Goal: Communication & Community: Answer question/provide support

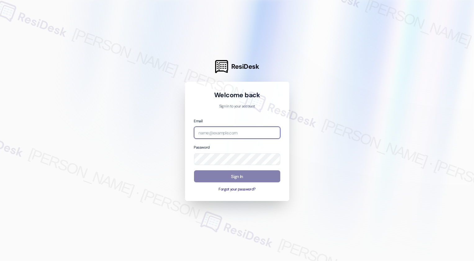
click at [209, 131] on input "email" at bounding box center [237, 133] width 86 height 12
click at [206, 131] on input "email" at bounding box center [237, 133] width 86 height 12
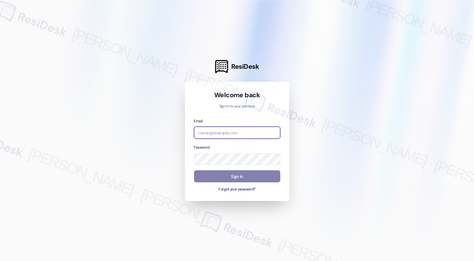
click at [206, 131] on input "email" at bounding box center [237, 133] width 86 height 12
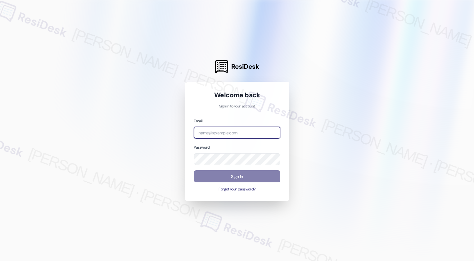
click at [206, 131] on input "email" at bounding box center [237, 133] width 86 height 12
click at [208, 134] on input "email" at bounding box center [237, 133] width 86 height 12
type input "automated-surveys-venture_communities-cecille.tinio@venture_communities.com"
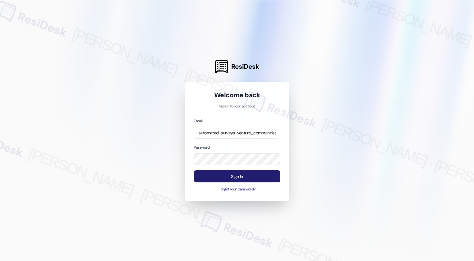
click at [238, 178] on button "Sign In" at bounding box center [237, 177] width 86 height 12
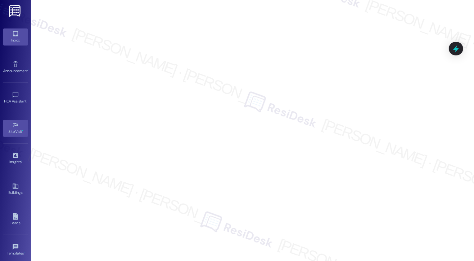
click at [13, 38] on div "Inbox" at bounding box center [15, 40] width 31 height 6
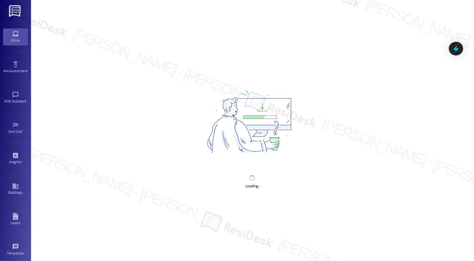
click at [13, 38] on div "Inbox" at bounding box center [15, 40] width 31 height 6
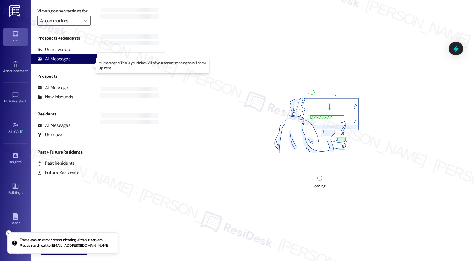
click at [63, 62] on div "All Messages" at bounding box center [53, 59] width 33 height 7
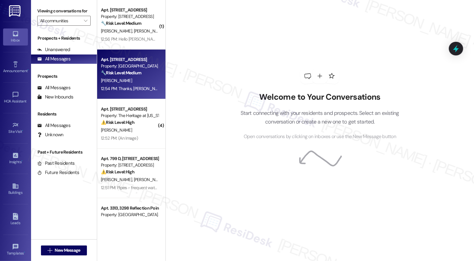
click at [143, 86] on div "12:54 PM: Thanks, Michelle! I'll let the team know the AC noise persists only w…" at bounding box center [322, 89] width 442 height 6
click at [130, 74] on strong "🔧 Risk Level: Medium" at bounding box center [121, 73] width 40 height 6
click at [131, 78] on div "[PERSON_NAME]" at bounding box center [129, 81] width 59 height 8
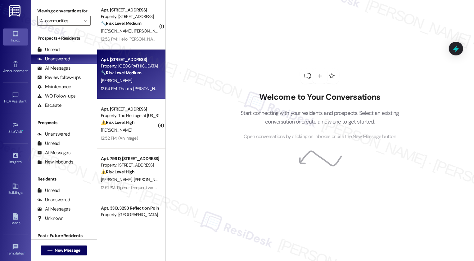
click at [125, 57] on div "Apt. [STREET_ADDRESS]" at bounding box center [129, 59] width 57 height 7
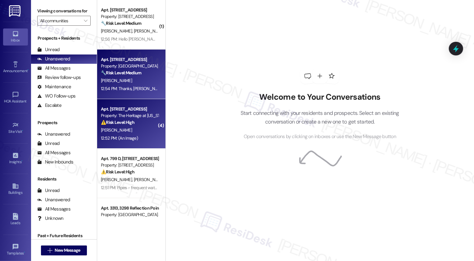
click at [125, 110] on div "Apt. [STREET_ADDRESS]" at bounding box center [129, 109] width 57 height 7
click at [122, 80] on div "[PERSON_NAME]" at bounding box center [129, 81] width 59 height 8
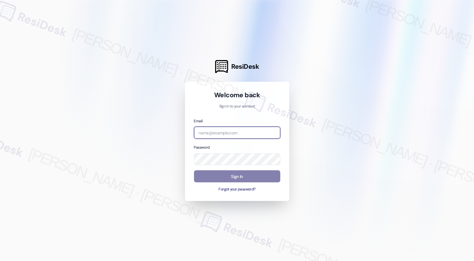
click at [221, 136] on input "email" at bounding box center [237, 133] width 86 height 12
type input "automated-surveys-venture_communities-[PERSON_NAME].[PERSON_NAME]@venture_[DOMA…"
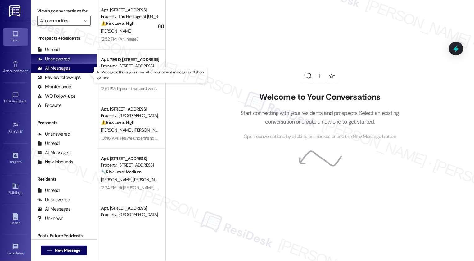
click at [63, 72] on div "All Messages" at bounding box center [53, 68] width 33 height 7
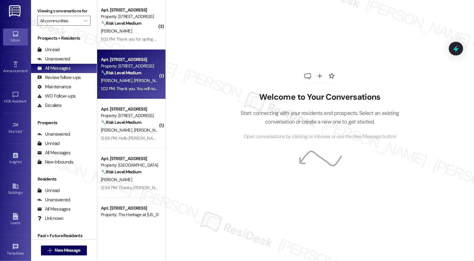
click at [133, 78] on div "M. Donaghey D. Martinez (Opted Out) D. Martinez N. Martinez" at bounding box center [129, 81] width 59 height 8
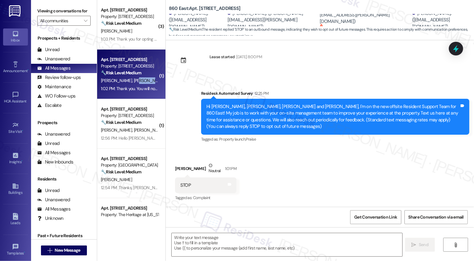
type textarea "Fetching suggested responses. Please feel free to read through the conversation…"
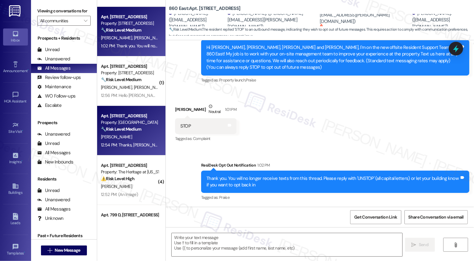
scroll to position [43, 0]
click at [133, 139] on div "M. Blackburn" at bounding box center [129, 137] width 59 height 8
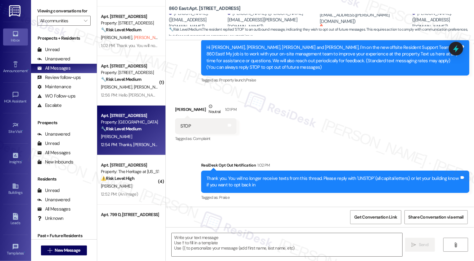
click at [133, 139] on div "M. Blackburn" at bounding box center [129, 137] width 59 height 8
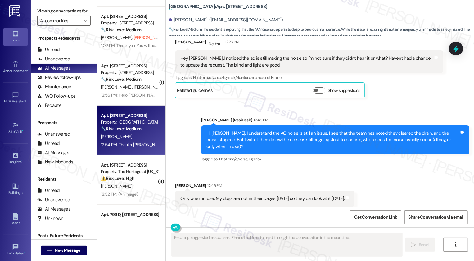
scroll to position [319, 0]
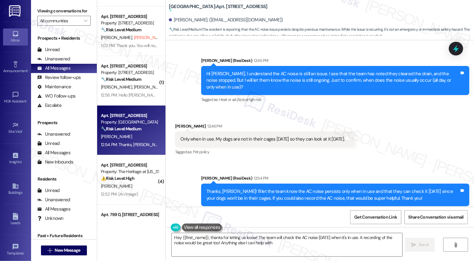
type textarea "Hey {{first_name}}, thanks for letting us know! The team will check the AC nois…"
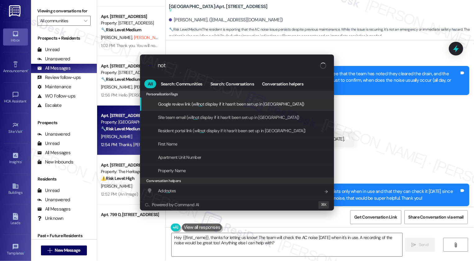
type input "note"
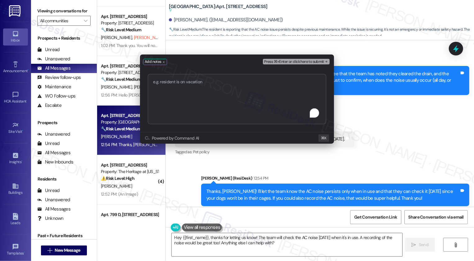
type textarea "Service Request #67092 has been created."
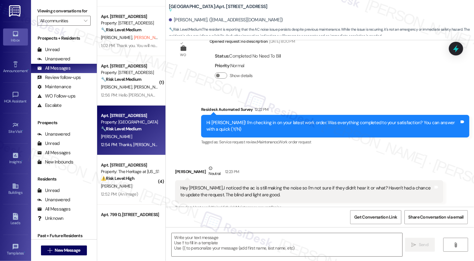
type textarea "Fetching suggested responses. Please feel free to read through the conversation…"
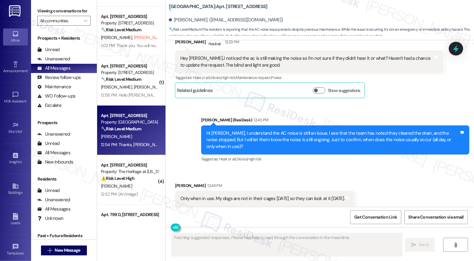
scroll to position [372, 0]
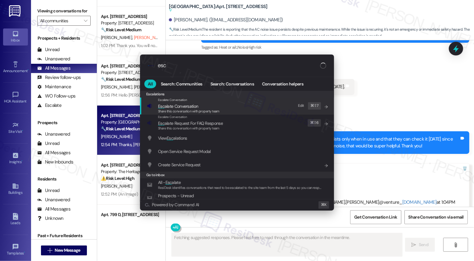
type input "esca"
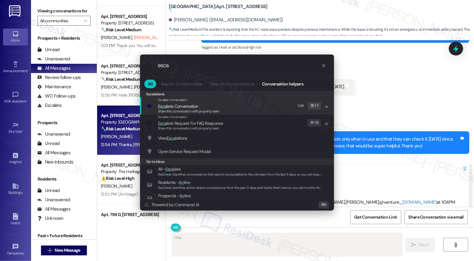
type textarea "Hey {{first_name}}"
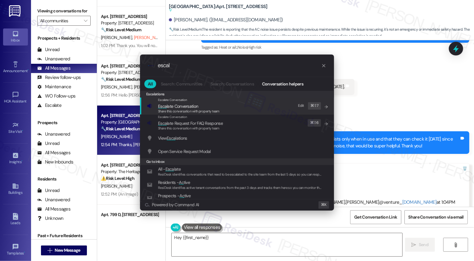
type input "escala"
type textarea "Hey {{first_name}},"
type input "escalate"
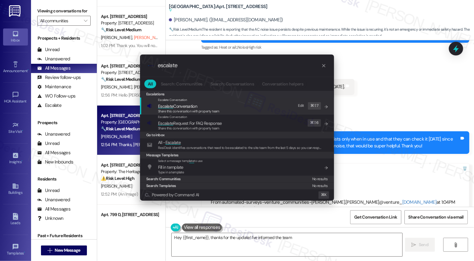
type textarea "Hey {{first_name}}, thanks for the update! I've informed the team"
type input "escalate"
type textarea "Hey {{first_name}}, thanks for the update! I've informed the team that"
click at [211, 106] on span "Escalate Conversation" at bounding box center [188, 106] width 61 height 7
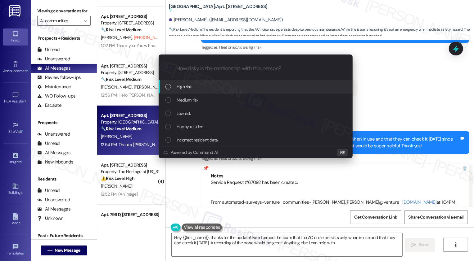
type textarea "Hey {{first_name}}, thanks for the update! I've informed the team that the AC n…"
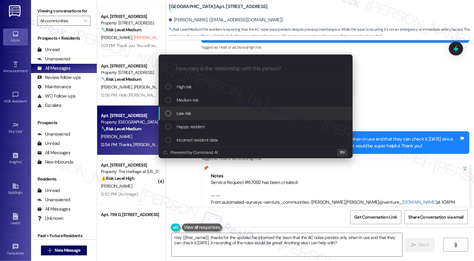
click at [189, 114] on span "Low risk" at bounding box center [183, 113] width 14 height 7
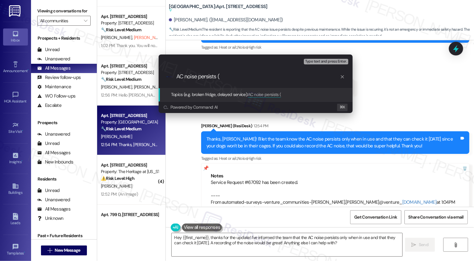
paste input "Service Request #67092 has been created."
type input "AC noise persists (Service Request #67092 has been created by ResiDesk)"
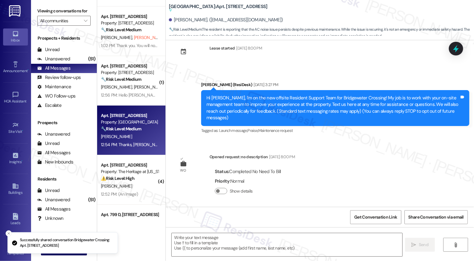
type textarea "Fetching suggested responses. Please feel free to read through the conversation…"
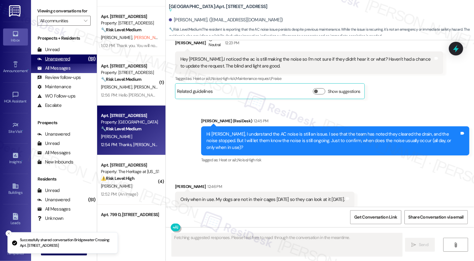
scroll to position [260, 0]
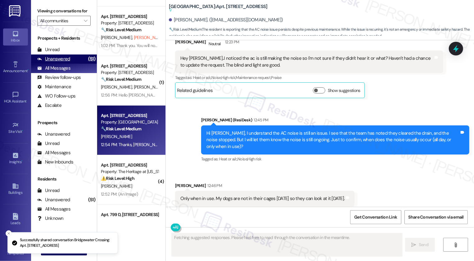
click at [72, 64] on div "Unanswered (51)" at bounding box center [64, 59] width 66 height 9
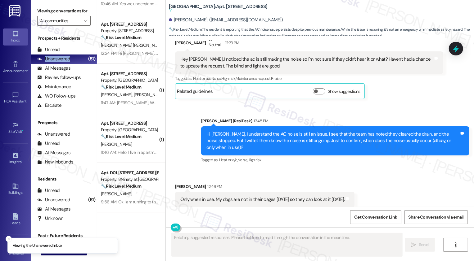
scroll to position [160, 0]
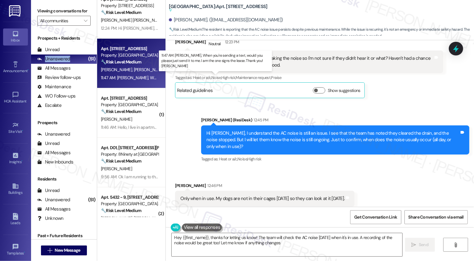
type textarea "Hey {{first_name}}, thanks for letting us know! The team will check the AC nois…"
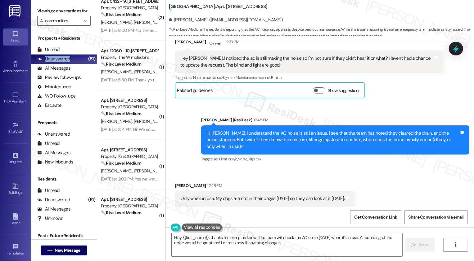
scroll to position [339, 0]
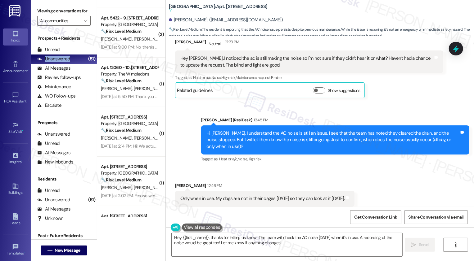
click at [132, 48] on div "Yesterday at 9:00 PM: No, there's no QR code anywhere on the router or on the m…" at bounding box center [177, 47] width 152 height 6
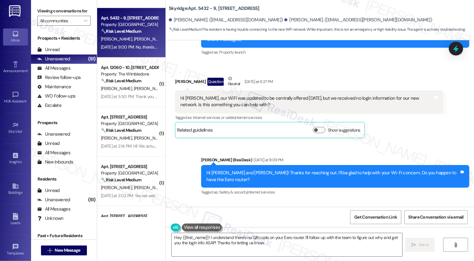
scroll to position [88, 0]
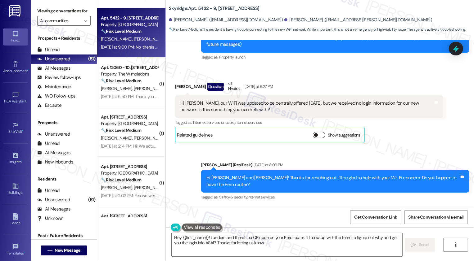
click at [318, 132] on button "Show suggestions" at bounding box center [319, 135] width 12 height 6
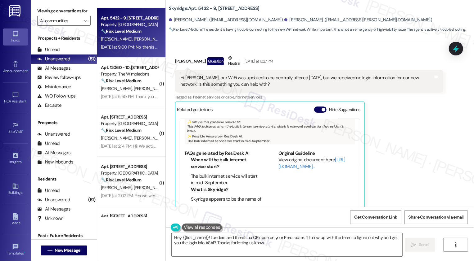
scroll to position [45, 0]
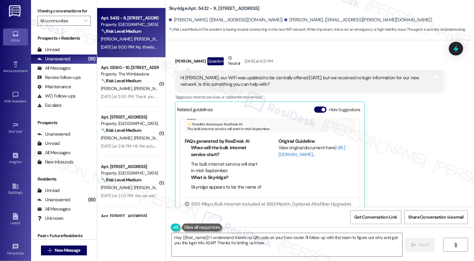
click at [282, 168] on div "Original Guideline View original document here http://res.cl…" at bounding box center [316, 164] width 77 height 52
click at [290, 145] on link "[URL][DOMAIN_NAME]…" at bounding box center [311, 151] width 67 height 13
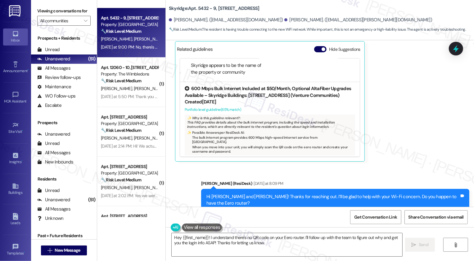
scroll to position [171, 0]
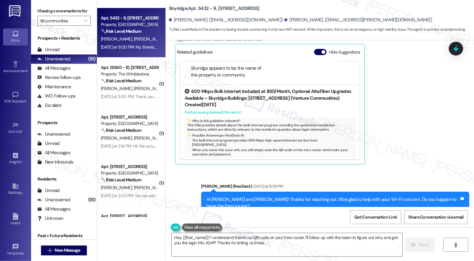
click at [185, 89] on icon at bounding box center [187, 91] width 5 height 5
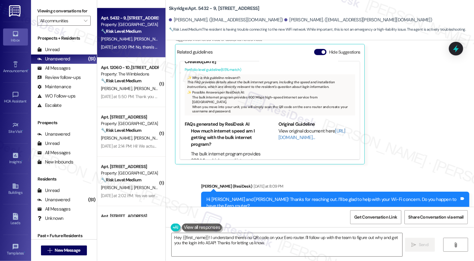
scroll to position [100, 0]
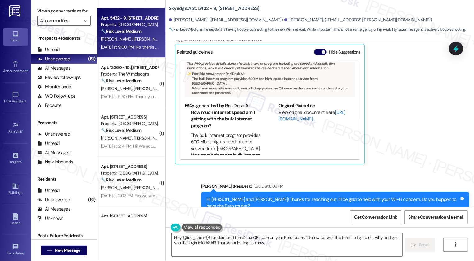
click at [289, 111] on link "[URL][DOMAIN_NAME]…" at bounding box center [311, 115] width 67 height 13
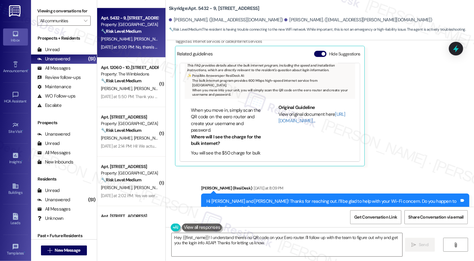
scroll to position [401, 0]
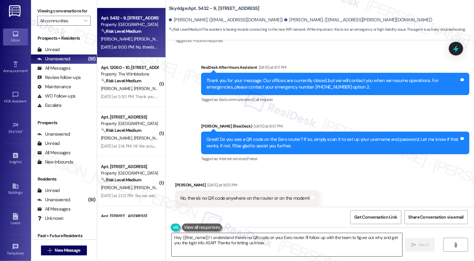
click at [257, 243] on textarea "Hey {{first_name}}! I understand there's no QR code on your Eero router. I'll f…" at bounding box center [287, 245] width 230 height 23
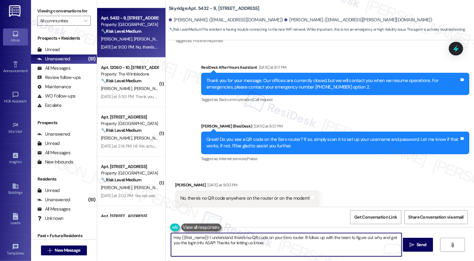
drag, startPoint x: 206, startPoint y: 239, endPoint x: 167, endPoint y: 239, distance: 39.1
click at [171, 239] on textarea "Hey {{first_name}}! I understand there's no QR code on your Eero router. I'll f…" at bounding box center [286, 245] width 230 height 23
click at [232, 247] on textarea "I see. I understand there's no QR code on your Eero router. I'll follow up with…" at bounding box center [286, 245] width 230 height 23
click at [265, 246] on textarea "I see. I understand there's no QR code on your Eero router. I'll follow up with…" at bounding box center [286, 245] width 230 height 23
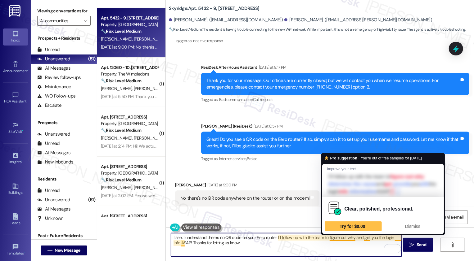
click at [292, 248] on textarea "I see. I understand there's no QR code on your Eero router. I'll follow up with…" at bounding box center [286, 245] width 230 height 23
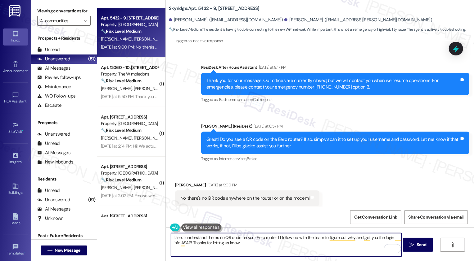
type textarea "I see. I understand there's no QR code on your Eero router. I'll follow up with…"
click at [355, 196] on div "Received via SMS Claire Schroeder Yesterday at 9:00 PM No, there's no QR code a…" at bounding box center [320, 194] width 308 height 52
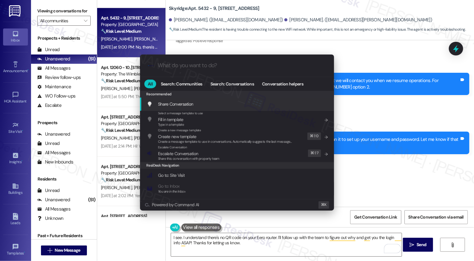
click at [382, 174] on div ".cls-1{fill:#0a055f;}.cls-2{fill:#0cc4c4;} resideskLogoBlueOrange All Search: C…" at bounding box center [237, 130] width 474 height 261
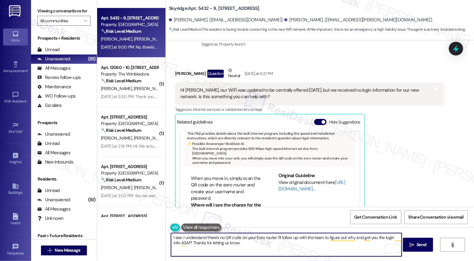
scroll to position [87, 0]
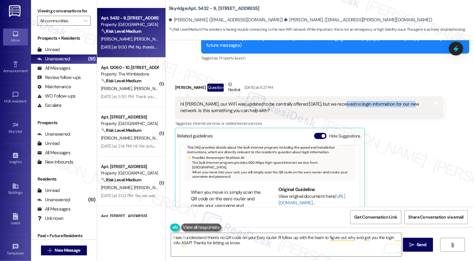
drag, startPoint x: 332, startPoint y: 97, endPoint x: 402, endPoint y: 98, distance: 70.1
click at [402, 101] on div "Hi [PERSON_NAME], our WiFi was updated to be centrally offered [DATE], but we r…" at bounding box center [306, 107] width 253 height 13
copy div "ogin information for our new network"
click at [402, 125] on div "Claire Schroeder Question Neutral Yesterday at 6:27 PM Hi Sarah, our WiFi was u…" at bounding box center [309, 164] width 268 height 167
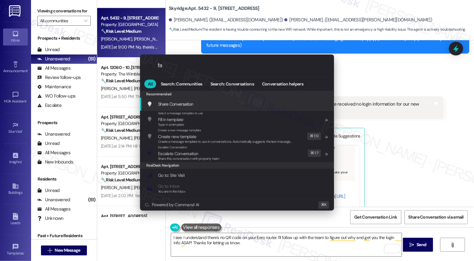
type input "faq"
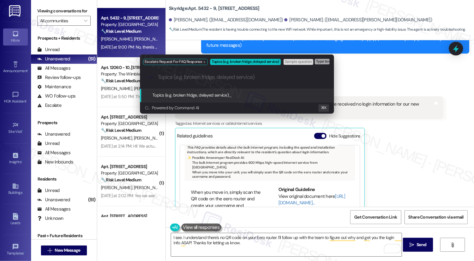
paste input "ogin information for our new network"
click at [158, 78] on input "ogin information for our new network" at bounding box center [239, 77] width 163 height 7
click at [210, 76] on input "login information for our new network" at bounding box center [239, 77] width 163 height 7
type input "login information for the new network"
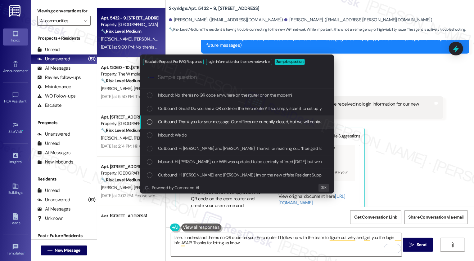
click at [424, 152] on div "Escalate Request For FAQ Response login information for the new network Sample …" at bounding box center [237, 130] width 474 height 261
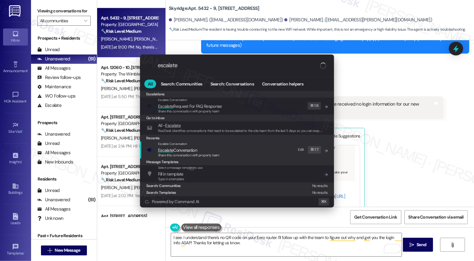
type input "escalate"
click at [237, 156] on div "Escalate Conversation Escalate Conversation Share this conversation with proper…" at bounding box center [237, 150] width 181 height 17
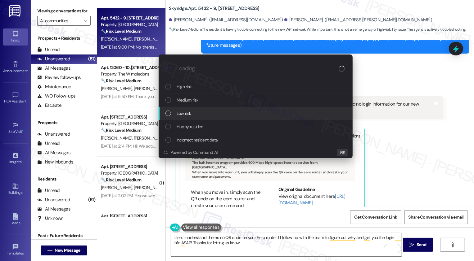
click at [183, 114] on span "Low risk" at bounding box center [183, 113] width 14 height 7
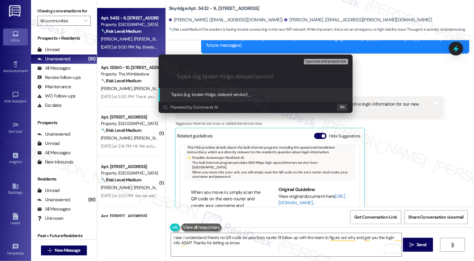
paste input "login information for the new network"
type input "login information for the new network"
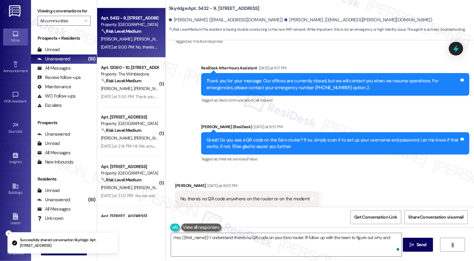
scroll to position [297, 0]
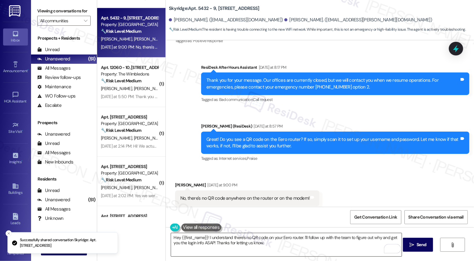
click at [220, 247] on textarea "Hey {{first_name}}! I understand there's no QR code on your Eero router. I'll f…" at bounding box center [286, 245] width 230 height 23
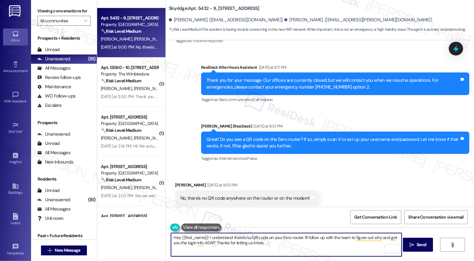
click at [300, 242] on textarea "Hey {{first_name}}! I understand there's no QR code on your Eero router. I'll f…" at bounding box center [286, 245] width 230 height 23
type textarea "Got it! I will follow up with the team. Thank you for your patience!"
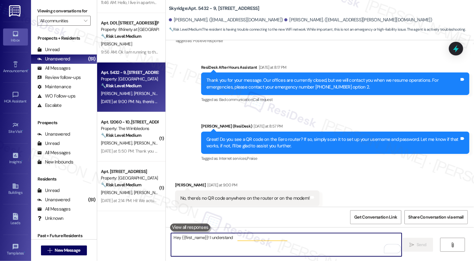
scroll to position [296, 0]
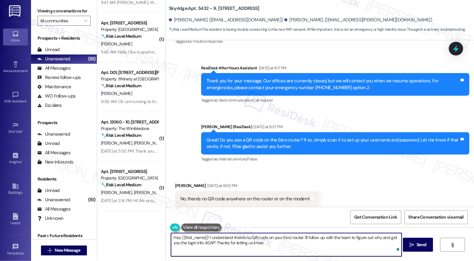
type textarea "Hey {{first_name}}! I understand there's no QR code on your Eero router. I'll f…"
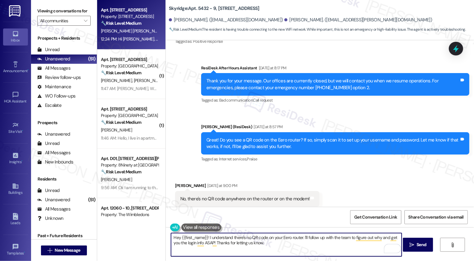
scroll to position [207, 0]
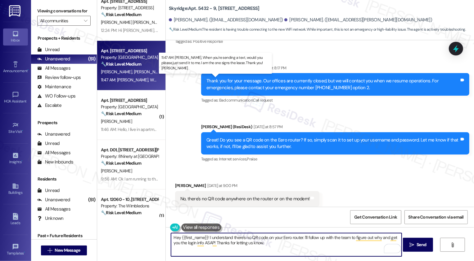
click at [135, 80] on div "11:47 AM: Sarah, When you're sending a text, would you please just send it to m…" at bounding box center [235, 80] width 268 height 6
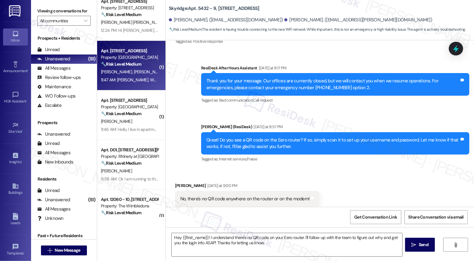
click at [135, 80] on div "11:47 AM: Sarah, When you're sending a text, would you please just send it to m…" at bounding box center [235, 80] width 268 height 6
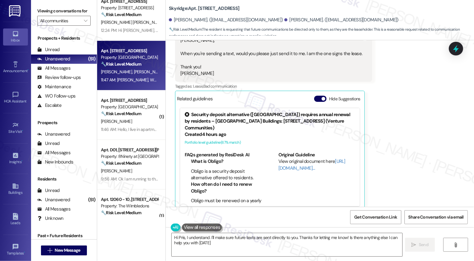
type textarea "Hi Pris, I understand. I'll make sure future texts are sent directly to you. Th…"
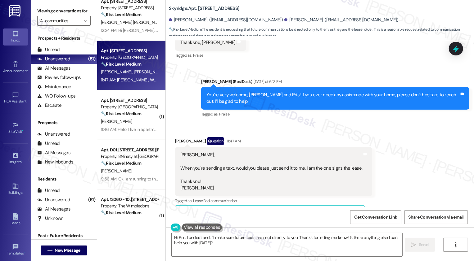
scroll to position [218, 0]
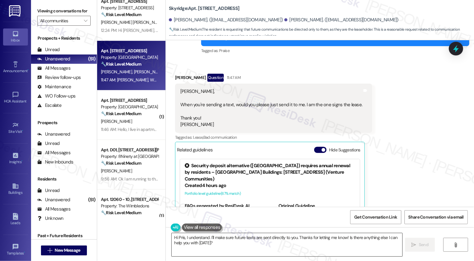
click at [208, 247] on textarea "Hi Pris, I understand. I'll make sure future texts are sent directly to you. Th…" at bounding box center [287, 245] width 230 height 23
drag, startPoint x: 165, startPoint y: 7, endPoint x: 277, endPoint y: 8, distance: 111.7
click at [277, 8] on div "Skyridge: Apt. 5432 - 8, 5411 Blue Sky Drive" at bounding box center [231, 9] width 124 height 8
copy b "Skyridge: Apt. 5432 - 8, 5411 Blue Sky Drive"
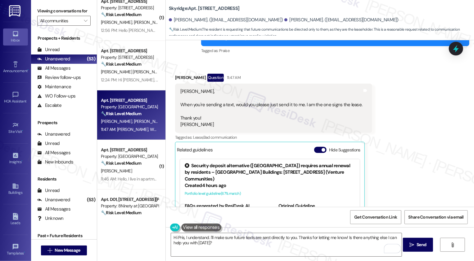
copy b "Skyridge: Apt. 5432 - 8, 5411 Blue Sky Drive"
drag, startPoint x: 170, startPoint y: 19, endPoint x: 195, endPoint y: 19, distance: 24.5
click at [194, 19] on div "Walt Duermit. (wduermit@yahoo.com)" at bounding box center [226, 20] width 114 height 7
copy div "Walt Duermit"
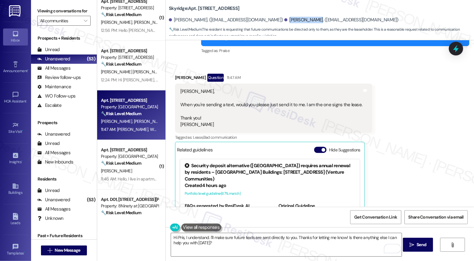
drag, startPoint x: 251, startPoint y: 20, endPoint x: 274, endPoint y: 21, distance: 23.0
click at [284, 20] on div "Pris Duermit. (joyfulenergy@me.com)" at bounding box center [341, 20] width 114 height 7
click at [418, 165] on div "Received via SMS Pris Duermit Question 11:47 AM Sarah, When you're sending a te…" at bounding box center [320, 163] width 308 height 207
click at [382, 225] on button "Get Conversation Link" at bounding box center [375, 218] width 51 height 14
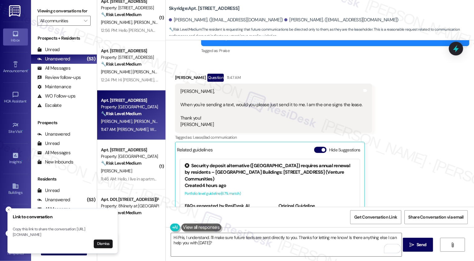
click at [426, 141] on div "Received via SMS Pris Duermit Question 11:47 AM Sarah, When you're sending a te…" at bounding box center [320, 163] width 308 height 207
click at [107, 246] on button "Dismiss" at bounding box center [103, 244] width 19 height 9
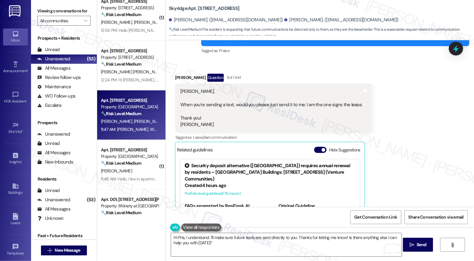
click at [375, 159] on div "Received via SMS Pris Duermit Question 11:47 AM Sarah, When you're sending a te…" at bounding box center [320, 163] width 308 height 207
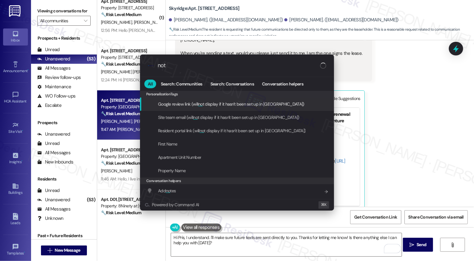
type input "note"
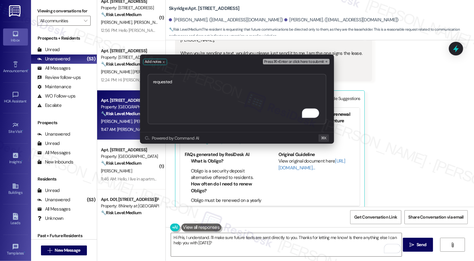
type textarea "requested https://residesk.slack.com/archives/C092EMB7PN0/p1758042874674319"
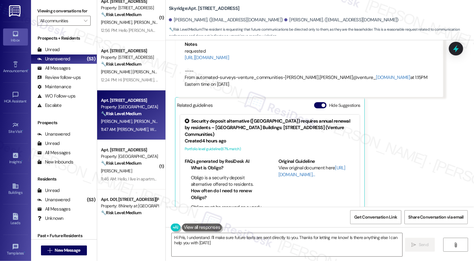
type textarea "Hi Pris, I understand. I'll make sure future texts are sent directly to you. Th…"
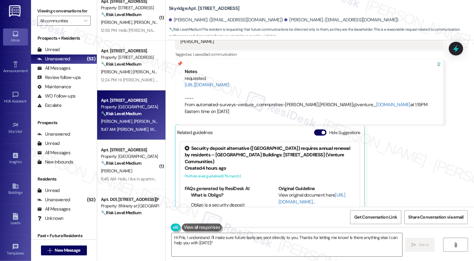
scroll to position [328, 0]
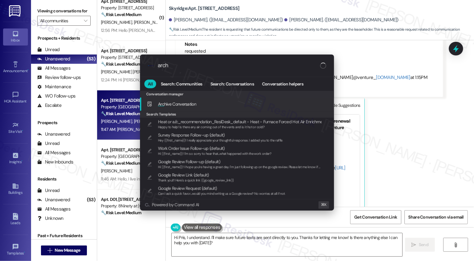
type input "archi"
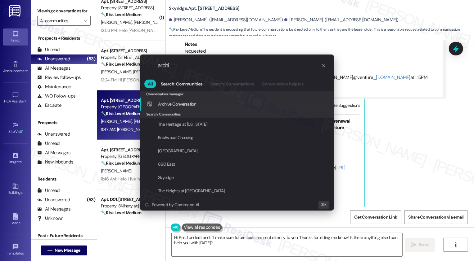
click at [440, 150] on div ".cls-1{fill:#0a055f;}.cls-2{fill:#0cc4c4;} resideskLogoBlueOrange archi All Sea…" at bounding box center [237, 130] width 474 height 261
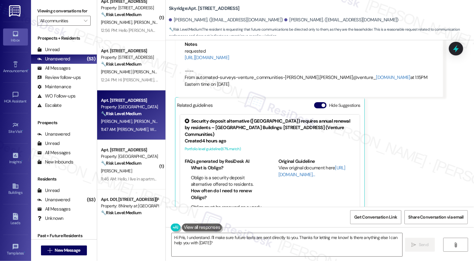
scroll to position [170, 0]
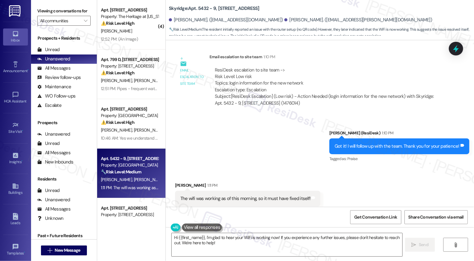
scroll to position [534, 0]
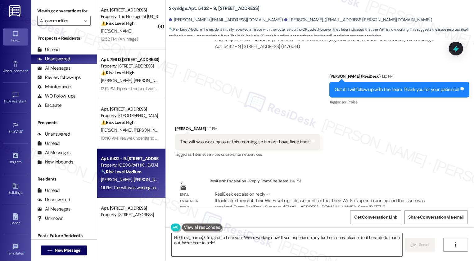
click at [210, 242] on textarea "Hi {{first_name}}, I'm glad to hear your WiFi is working now! If you experience…" at bounding box center [287, 245] width 230 height 23
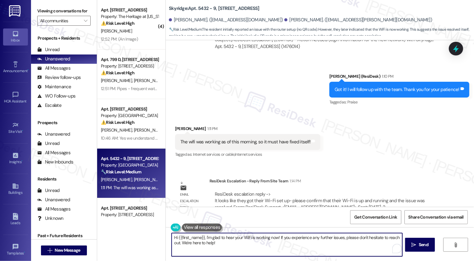
drag, startPoint x: 202, startPoint y: 238, endPoint x: 157, endPoint y: 238, distance: 45.0
click at [157, 238] on div "( 4 ) Apt. 1410 - 37, [STREET_ADDRESS] Property: The Heritage at [US_STATE] ⚠️ …" at bounding box center [285, 130] width 377 height 261
click at [219, 244] on textarea "Yay, I'm glad to hear your WiFi is working now! If you experience any further i…" at bounding box center [286, 245] width 230 height 23
click at [270, 247] on textarea "Yay, I'm glad to hear your WiFi is working now! If you experience any further i…" at bounding box center [286, 245] width 230 height 23
drag, startPoint x: 380, startPoint y: 237, endPoint x: 374, endPoint y: 248, distance: 12.3
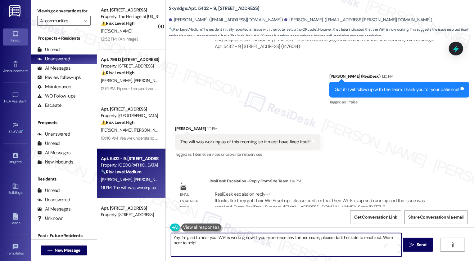
click at [374, 248] on textarea "Yay, I'm glad to hear your WiFi is working now! If you experience any further i…" at bounding box center [286, 245] width 230 height 23
type textarea "Yay, I'm glad to hear your WiFi is working now! If you experience any further i…"
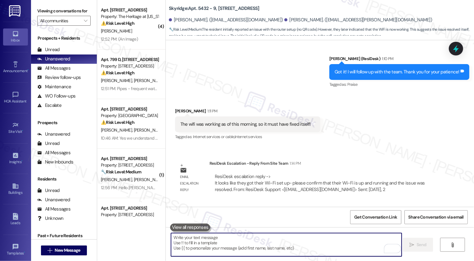
scroll to position [578, 0]
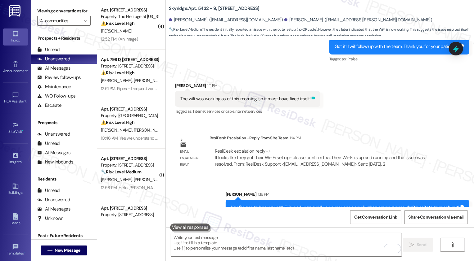
click at [306, 91] on div "The wifi was working as of this morning, so it must have fixed itself! Tags and…" at bounding box center [247, 99] width 145 height 16
copy div "The wifi was working as of this morning, so it must have fixed itself! Tags and…"
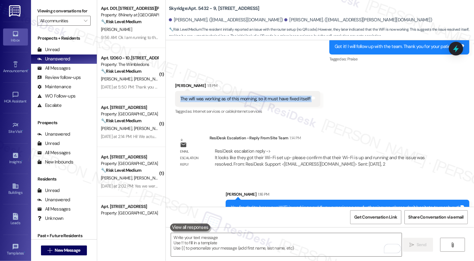
scroll to position [357, 0]
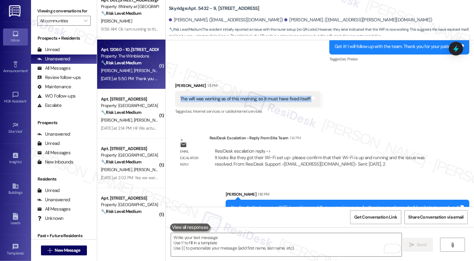
click at [132, 82] on div "[DATE] at 5:50 PM: Thank you so much for getting back with me [DATE] at 5:50 PM…" at bounding box center [129, 79] width 59 height 8
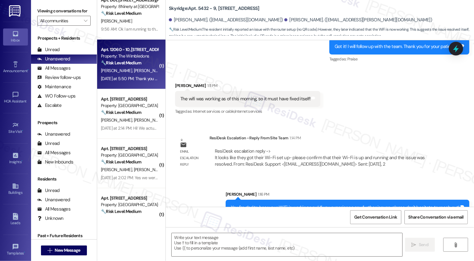
click at [132, 82] on div "[DATE] at 5:50 PM: Thank you so much for getting back with me [DATE] at 5:50 PM…" at bounding box center [129, 79] width 59 height 8
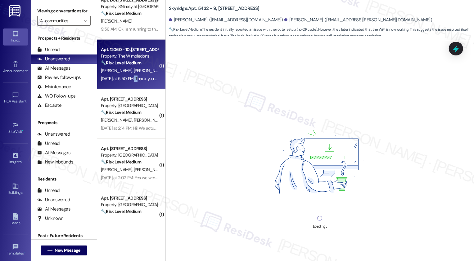
click at [132, 82] on div "[DATE] at 5:50 PM: Thank you so much for getting back with me [DATE] at 5:50 PM…" at bounding box center [129, 79] width 59 height 8
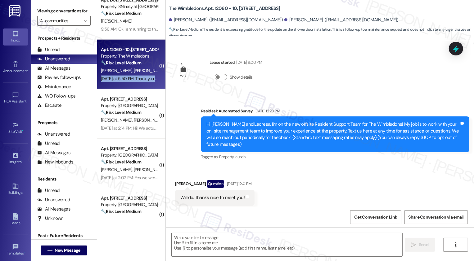
scroll to position [1371, 0]
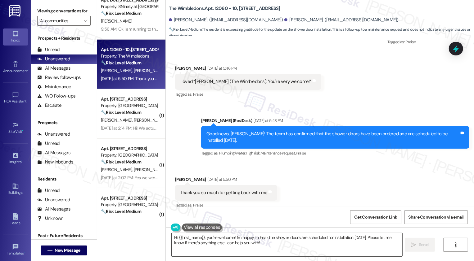
click at [236, 247] on textarea "Hi {{first_name}}, you're welcome! I'm happy to hear the shower doors are sched…" at bounding box center [287, 245] width 230 height 23
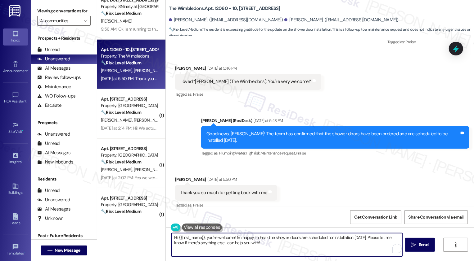
click at [236, 247] on textarea "Hi {{first_name}}, you're welcome! I'm happy to hear the shower doors are sched…" at bounding box center [287, 245] width 230 height 23
drag, startPoint x: 205, startPoint y: 238, endPoint x: 137, endPoint y: 238, distance: 67.6
click at [137, 238] on div "Apt. 5432 - 8, [STREET_ADDRESS] Property: Skyridge 🔧 Risk Level: Medium The res…" at bounding box center [285, 130] width 377 height 261
drag, startPoint x: 199, startPoint y: 237, endPoint x: 335, endPoint y: 239, distance: 135.9
click at [335, 239] on textarea "You're welcome! I'm happy to hear the shower doors are scheduled for installati…" at bounding box center [286, 245] width 230 height 23
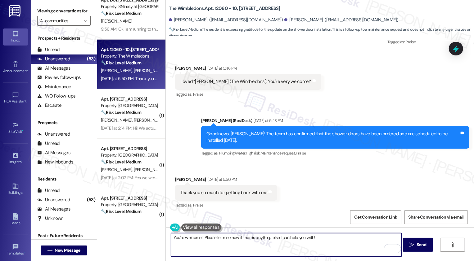
type textarea "You're welcome! Please let me know if there's anything else I can help you with!"
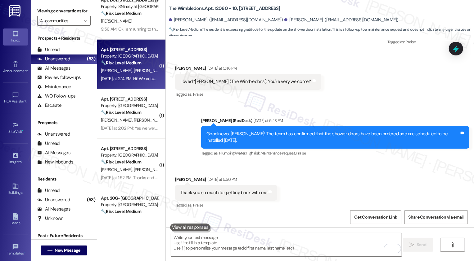
click at [136, 74] on div "[PERSON_NAME] [PERSON_NAME]" at bounding box center [129, 71] width 59 height 8
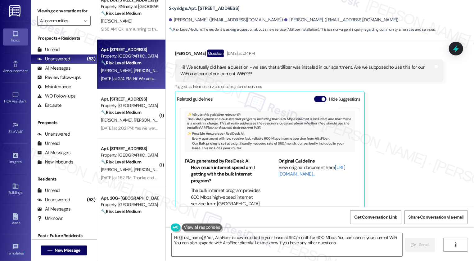
scroll to position [47, 0]
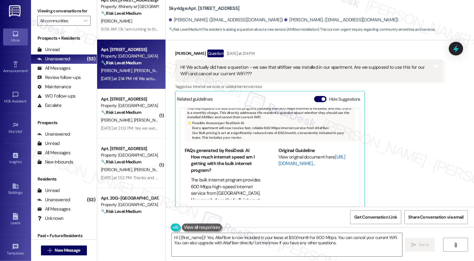
click at [288, 157] on link "[URL][DOMAIN_NAME]…" at bounding box center [311, 160] width 67 height 13
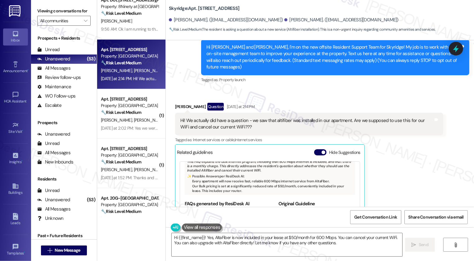
scroll to position [65, 0]
click at [236, 238] on textarea "Hi {{first_name}}! Yes, AltaFiber is now included in your lease at $50/month fo…" at bounding box center [287, 245] width 230 height 23
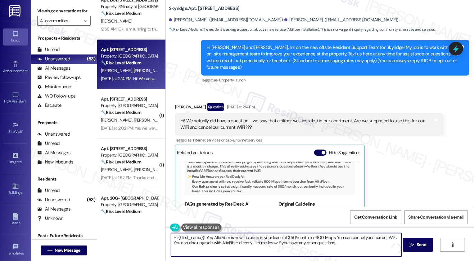
drag, startPoint x: 210, startPoint y: 237, endPoint x: 203, endPoint y: 237, distance: 6.5
click at [203, 237] on textarea "Hi {{first_name}}! Yes, AltaFiber is now included in your lease at $50/month fo…" at bounding box center [286, 245] width 230 height 23
click at [179, 103] on div "[PERSON_NAME] Question [DATE] at 2:14 PM" at bounding box center [309, 108] width 268 height 10
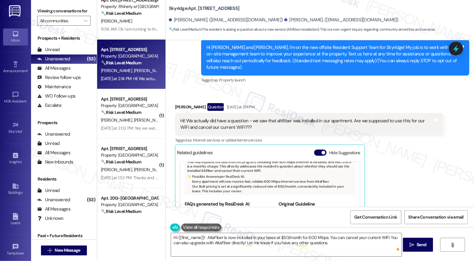
click at [179, 103] on div "[PERSON_NAME] Question [DATE] at 2:14 PM" at bounding box center [309, 108] width 268 height 10
copy div "Caitlin"
click at [185, 239] on textarea "Hi {{first_name}}! AltaFiber is now included in your lease at $50/month for 600…" at bounding box center [286, 245] width 230 height 23
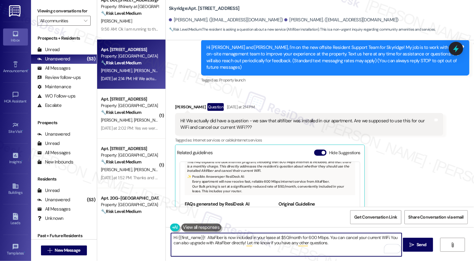
click at [185, 239] on textarea "Hi {{first_name}}! AltaFiber is now included in your lease at $50/month for 600…" at bounding box center [286, 245] width 230 height 23
paste textarea "Caitlin"
click at [189, 238] on textarea "Hi [PERSON_NAME]! AltaFiber is now included in your lease at $50/month for 600 …" at bounding box center [286, 245] width 230 height 23
click at [331, 246] on textarea "Hi [PERSON_NAME]! AltaFiber is now included in your lease at $50/month for 600 …" at bounding box center [286, 245] width 230 height 23
click at [310, 246] on textarea "Hi [PERSON_NAME]! AltaFiber is now included in your lease at $50/month for 600 …" at bounding box center [286, 245] width 230 height 23
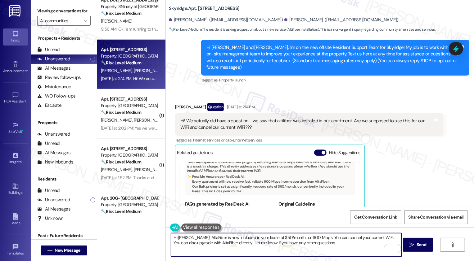
click at [211, 238] on textarea "Hi [PERSON_NAME]! AltaFiber is now included in your lease at $50/month for 600 …" at bounding box center [286, 245] width 230 height 23
click at [310, 244] on textarea "Hi [PERSON_NAME]! AltaFiber is included in your lease at $50/month for 600 Mbps…" at bounding box center [286, 245] width 230 height 23
click at [315, 244] on textarea "Hi [PERSON_NAME]! AltaFiber is included in your lease at $50/month for 600 Mbps…" at bounding box center [286, 245] width 230 height 23
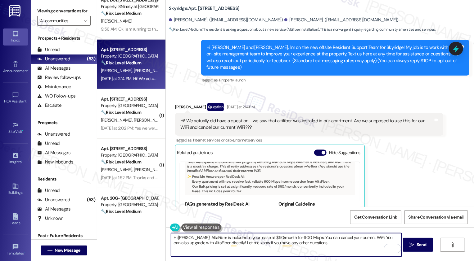
click at [340, 248] on textarea "Hi [PERSON_NAME]! AltaFiber is included in your lease at $50/month for 600 Mbps…" at bounding box center [286, 245] width 230 height 23
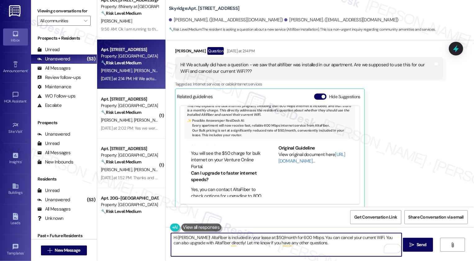
scroll to position [169, 0]
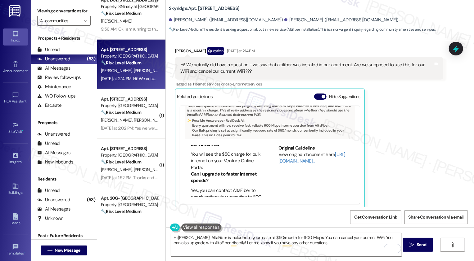
drag, startPoint x: 188, startPoint y: 147, endPoint x: 215, endPoint y: 160, distance: 30.1
click at [215, 160] on li "You will see the $50 charge for bulk internet on your Venture Online Portal." at bounding box center [226, 161] width 70 height 20
drag, startPoint x: 186, startPoint y: 146, endPoint x: 213, endPoint y: 162, distance: 31.2
click at [213, 162] on ul "Where will I see the charge for the bulk internet? You will see the $50 charge …" at bounding box center [223, 153] width 77 height 36
copy li "You will see the $50 charge for bulk internet on your Venture Online Portal."
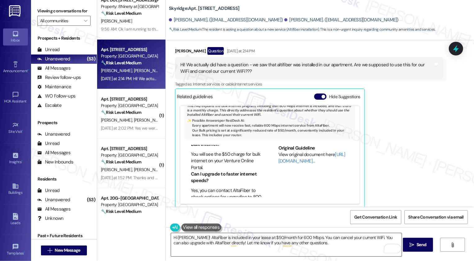
click at [301, 239] on textarea "Hi [PERSON_NAME]! AltaFiber is included in your lease at $50/month for 600 Mbps…" at bounding box center [286, 245] width 230 height 23
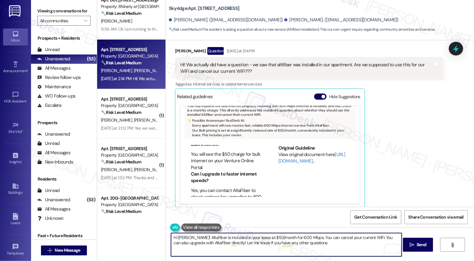
paste textarea "will see the $50 charge for bulk internet on your Venture Online [DOMAIN_NAME]"
click at [332, 238] on textarea "Hi [PERSON_NAME]! AltaFiber is included in your lease at $50/month for 600 Mbps…" at bounding box center [286, 245] width 230 height 23
click at [210, 244] on textarea "Hi [PERSON_NAME]! AltaFiber is included in your lease at $50/month for 600 Mbps…" at bounding box center [286, 245] width 230 height 23
click at [210, 243] on textarea "Hi [PERSON_NAME]! AltaFiber is included in your lease at $50/month for 600 Mbps…" at bounding box center [286, 245] width 230 height 23
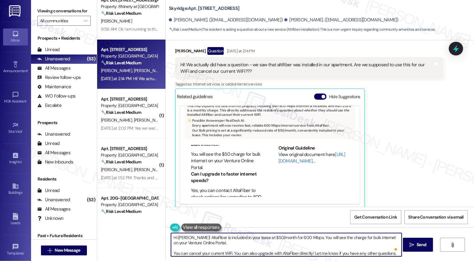
scroll to position [2, 0]
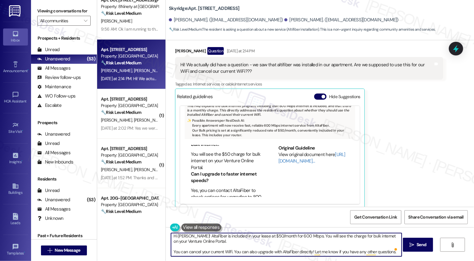
click at [232, 253] on textarea "Hi [PERSON_NAME]! AltaFiber is included in your lease at $50/month for 600 Mbps…" at bounding box center [286, 245] width 230 height 23
click at [337, 255] on textarea "Hi [PERSON_NAME]! AltaFiber is included in your lease at $50/month for 600 Mbps…" at bounding box center [286, 245] width 230 height 23
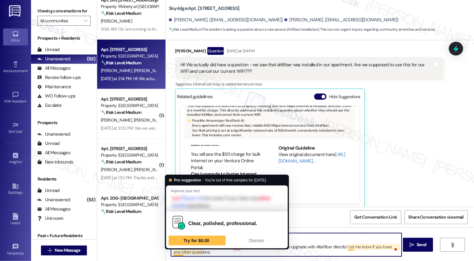
click at [211, 253] on textarea "Hi [PERSON_NAME]! AltaFiber is included in your lease at $50/month for 600 Mbps…" at bounding box center [286, 245] width 230 height 23
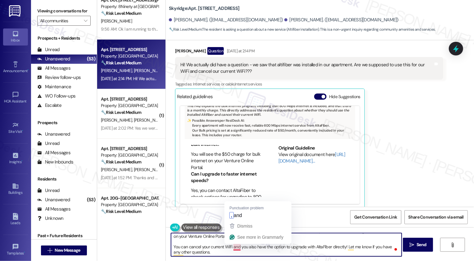
click at [234, 248] on textarea "Hi [PERSON_NAME]! AltaFiber is included in your lease at $50/month for 600 Mbps…" at bounding box center [286, 245] width 230 height 23
click at [261, 251] on textarea "Hi [PERSON_NAME]! AltaFiber is included in your lease at $50/month for 600 Mbps…" at bounding box center [286, 245] width 230 height 23
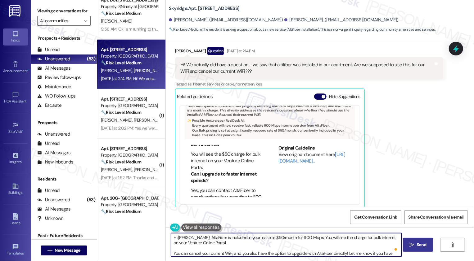
type textarea "Hi [PERSON_NAME]! AltaFiber is included in your lease at $50/month for 600 Mbps…"
click at [415, 249] on button " Send" at bounding box center [418, 245] width 30 height 14
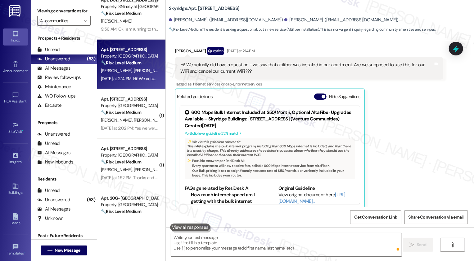
scroll to position [191, 0]
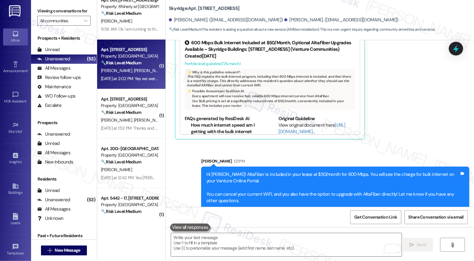
click at [133, 72] on span "[PERSON_NAME]" at bounding box center [149, 71] width 33 height 6
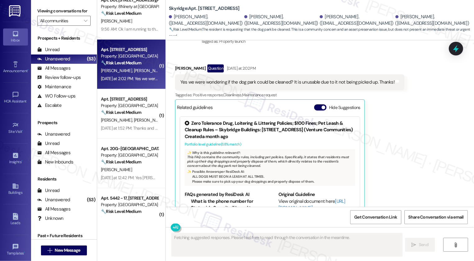
scroll to position [133, 0]
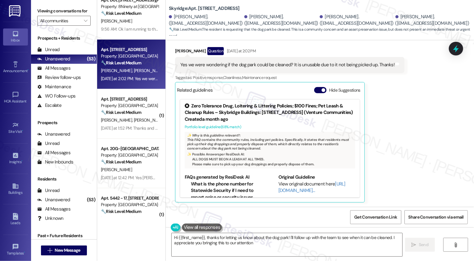
type textarea "Hi {{first_name}}, thanks for letting us know about the dog park! I'll follow u…"
